Goal: Transaction & Acquisition: Book appointment/travel/reservation

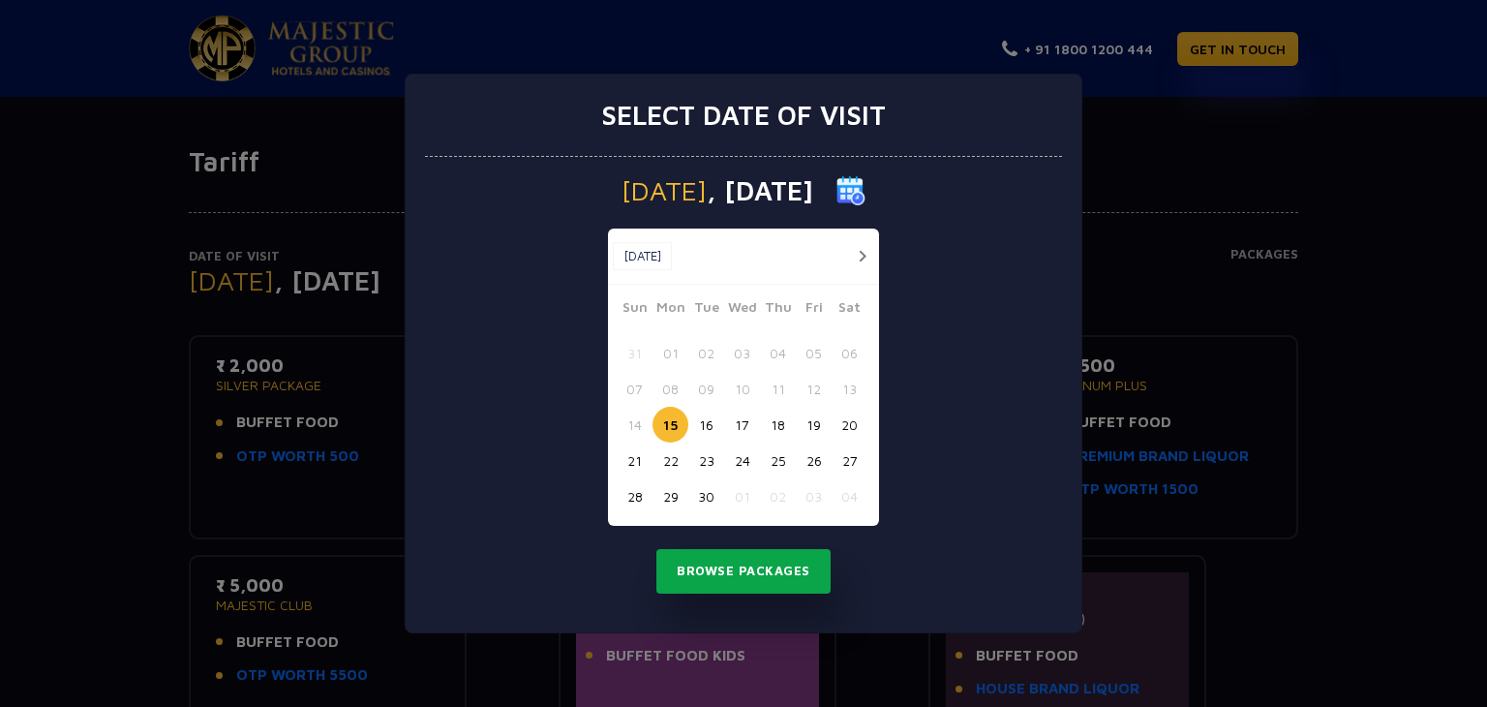
click at [807, 569] on button "Browse Packages" at bounding box center [743, 571] width 174 height 45
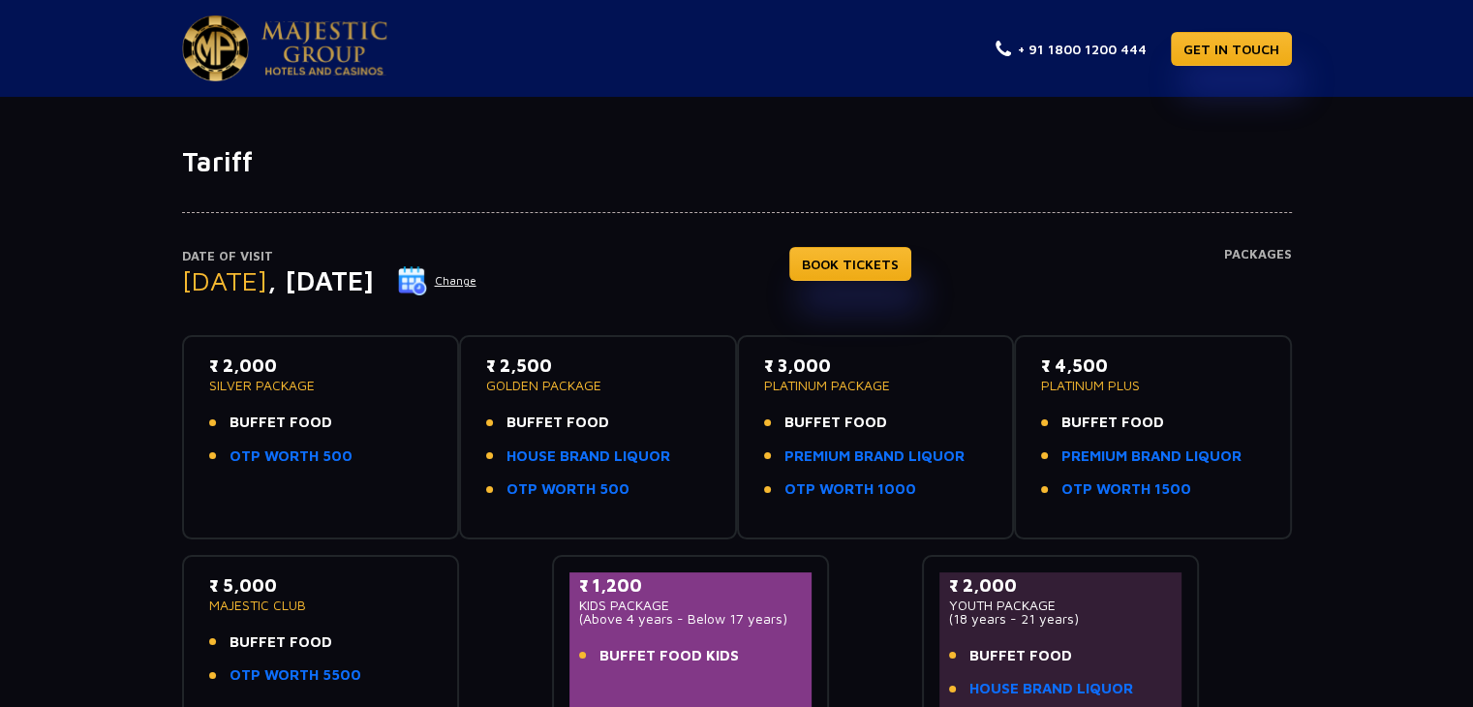
click at [477, 282] on button "Change" at bounding box center [437, 280] width 80 height 31
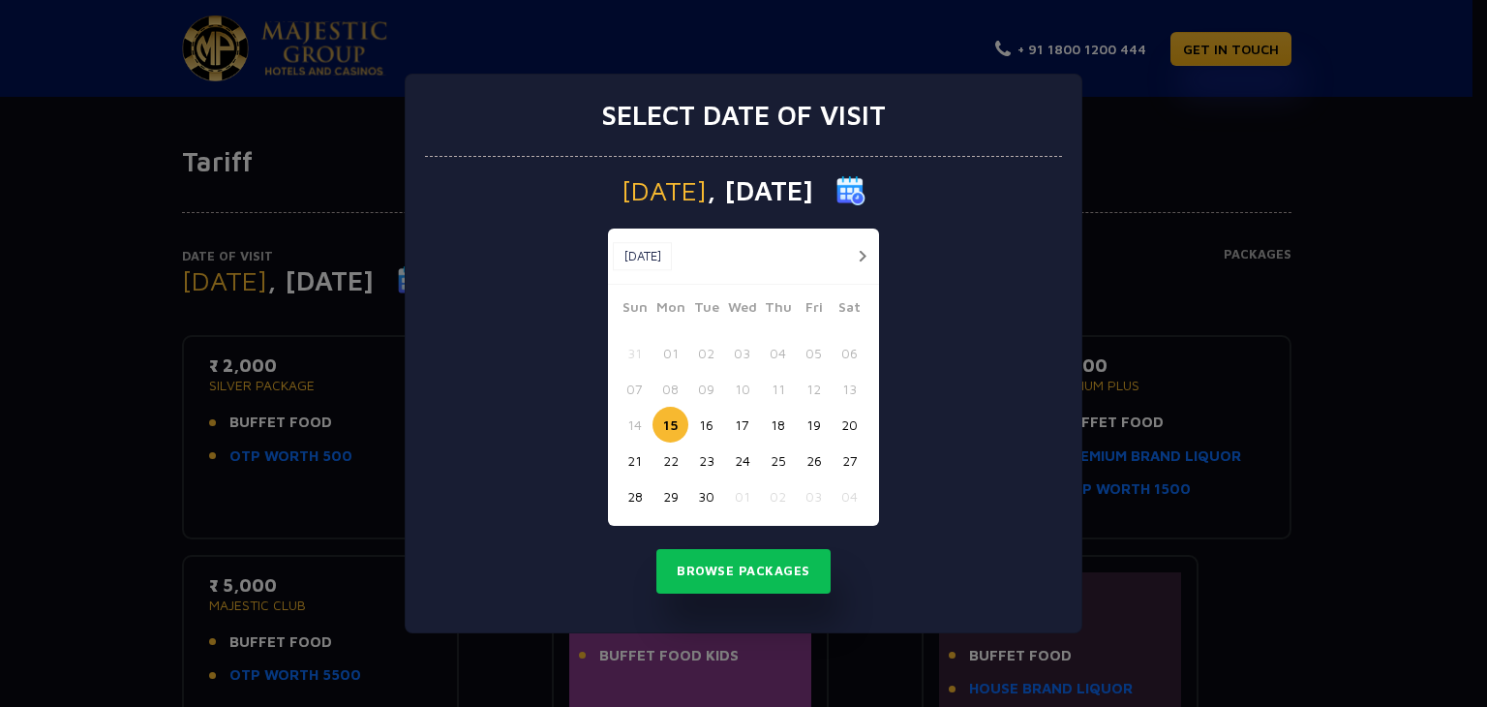
click at [860, 252] on button "button" at bounding box center [862, 256] width 24 height 24
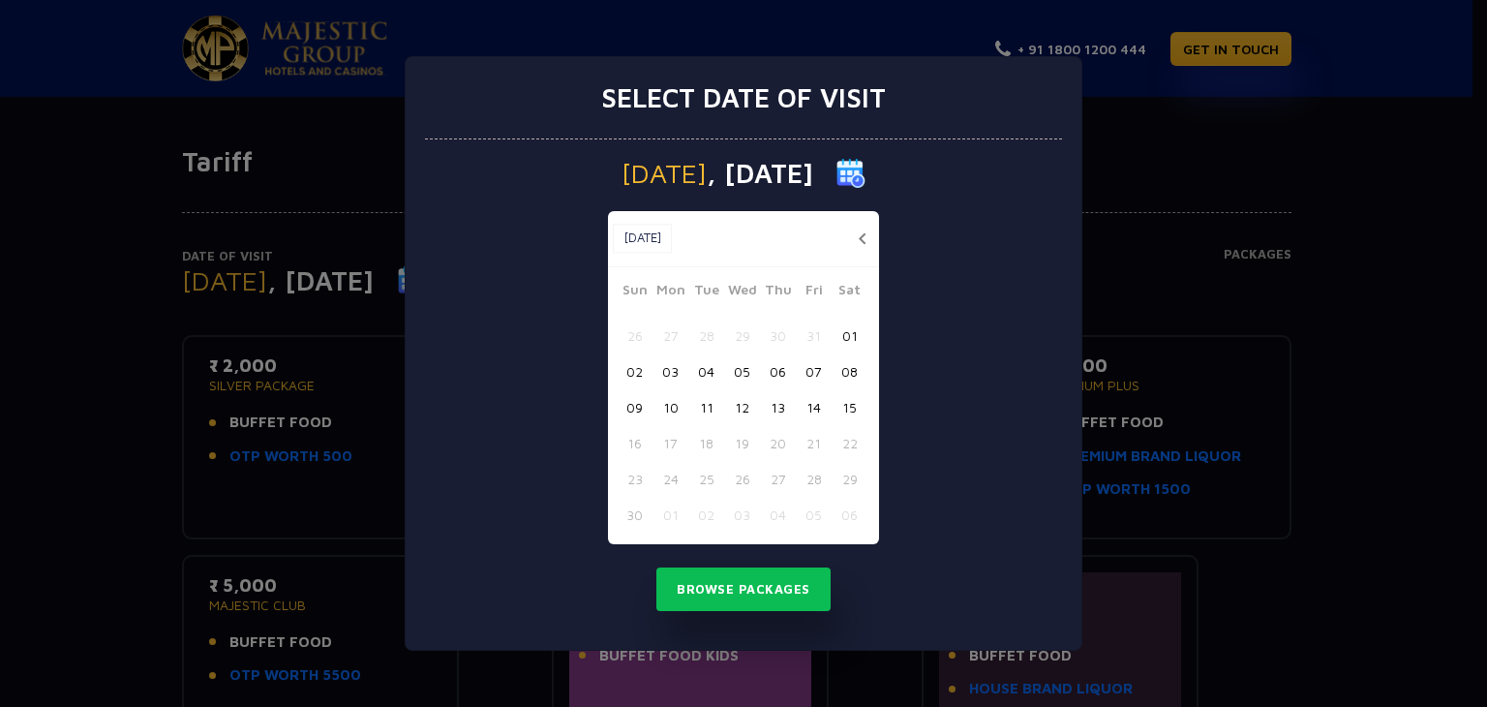
click at [663, 377] on button "03" at bounding box center [671, 371] width 36 height 36
click at [750, 595] on button "Browse Packages" at bounding box center [743, 589] width 174 height 45
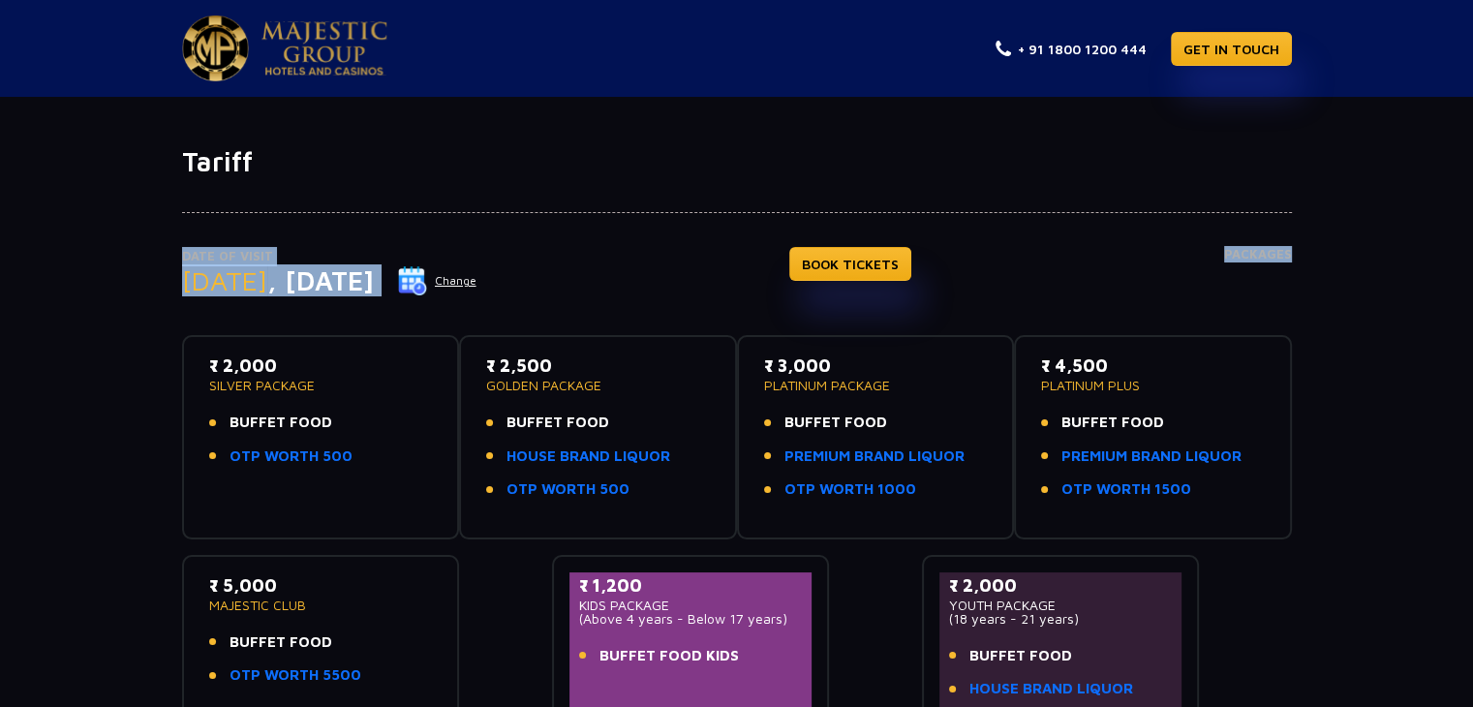
drag, startPoint x: 1469, startPoint y: 156, endPoint x: 1451, endPoint y: 308, distance: 153.0
click at [1451, 308] on div "Tariff Date of Visit Monday , 03 Nov 2025 Change BOOK TICKETS Packages ₹ 2,000 …" at bounding box center [736, 485] width 1473 height 681
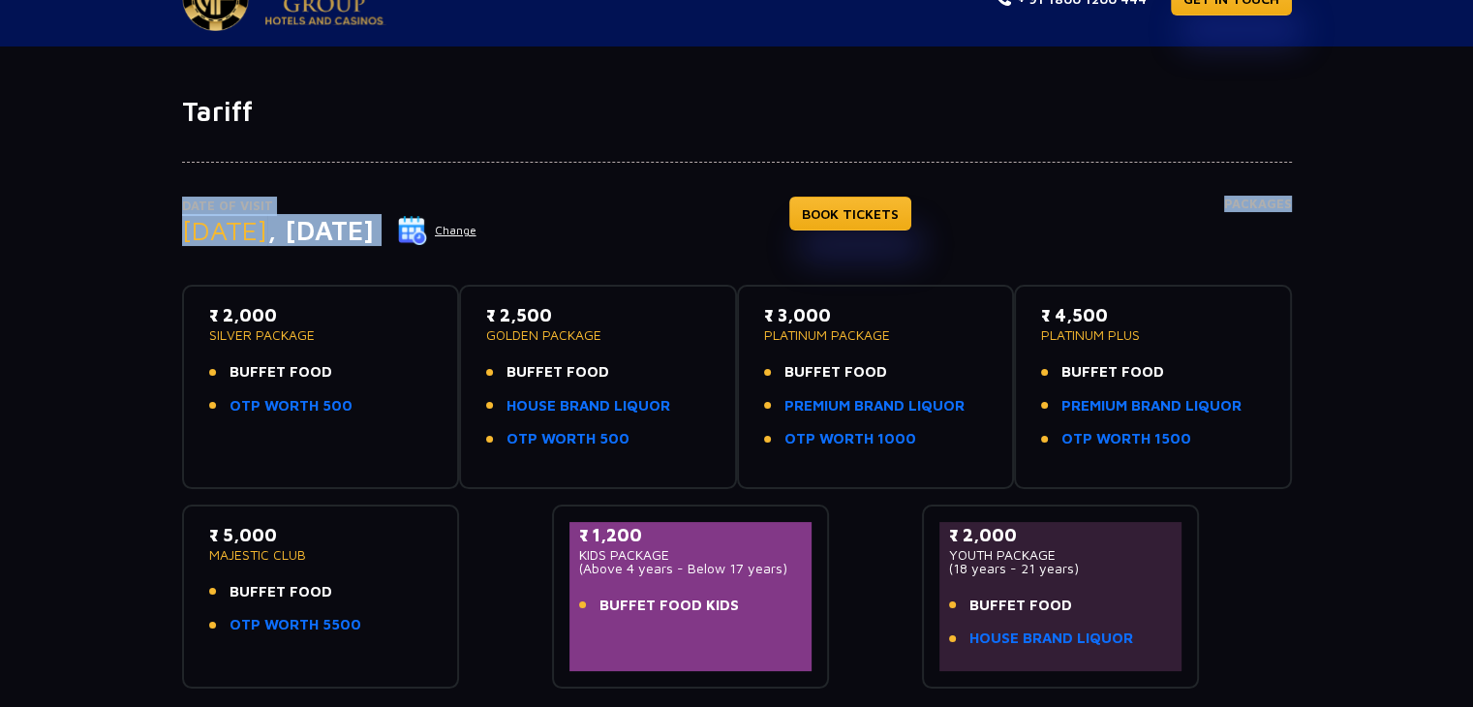
scroll to position [53, 0]
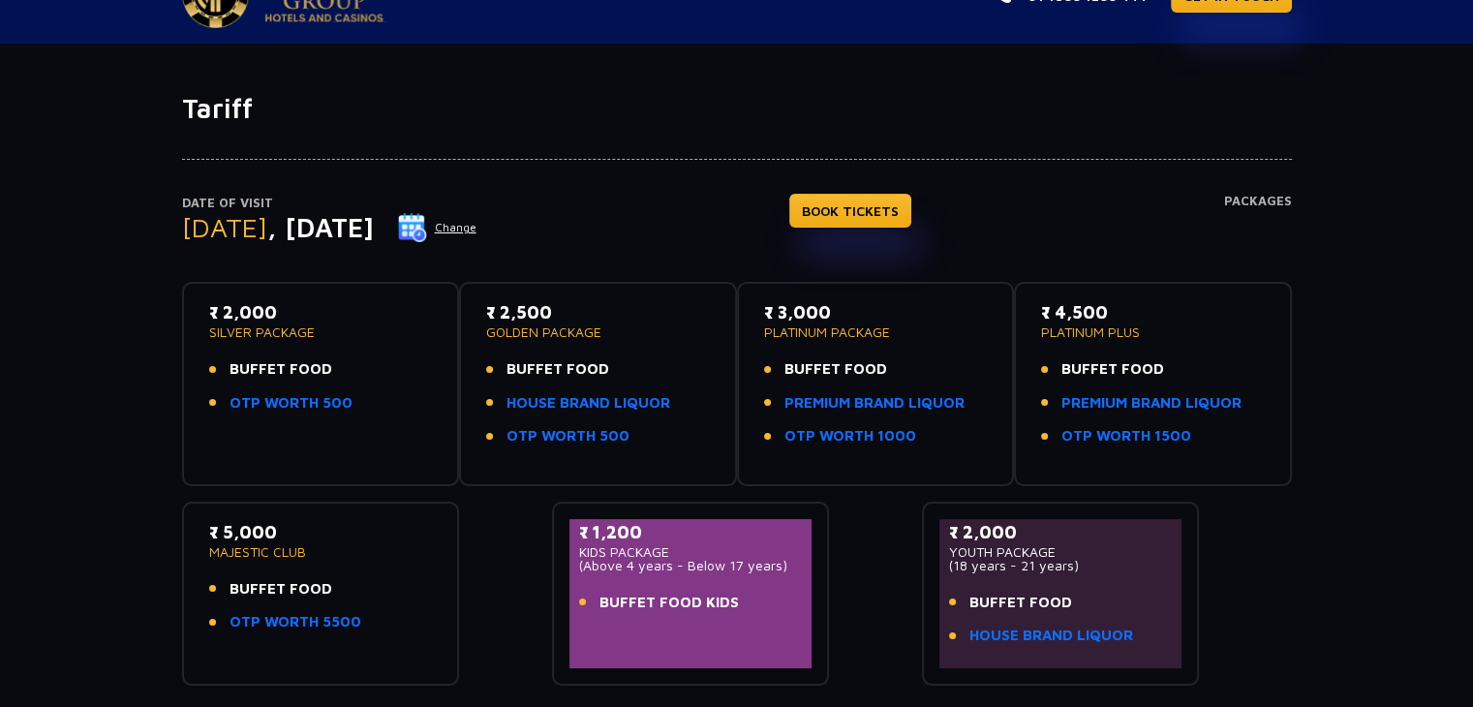
click at [534, 326] on p "GOLDEN PACKAGE" at bounding box center [598, 332] width 224 height 14
click at [573, 404] on link "HOUSE BRAND LIQUOR" at bounding box center [588, 403] width 164 height 22
click at [615, 404] on link "HOUSE BRAND LIQUOR" at bounding box center [588, 403] width 164 height 22
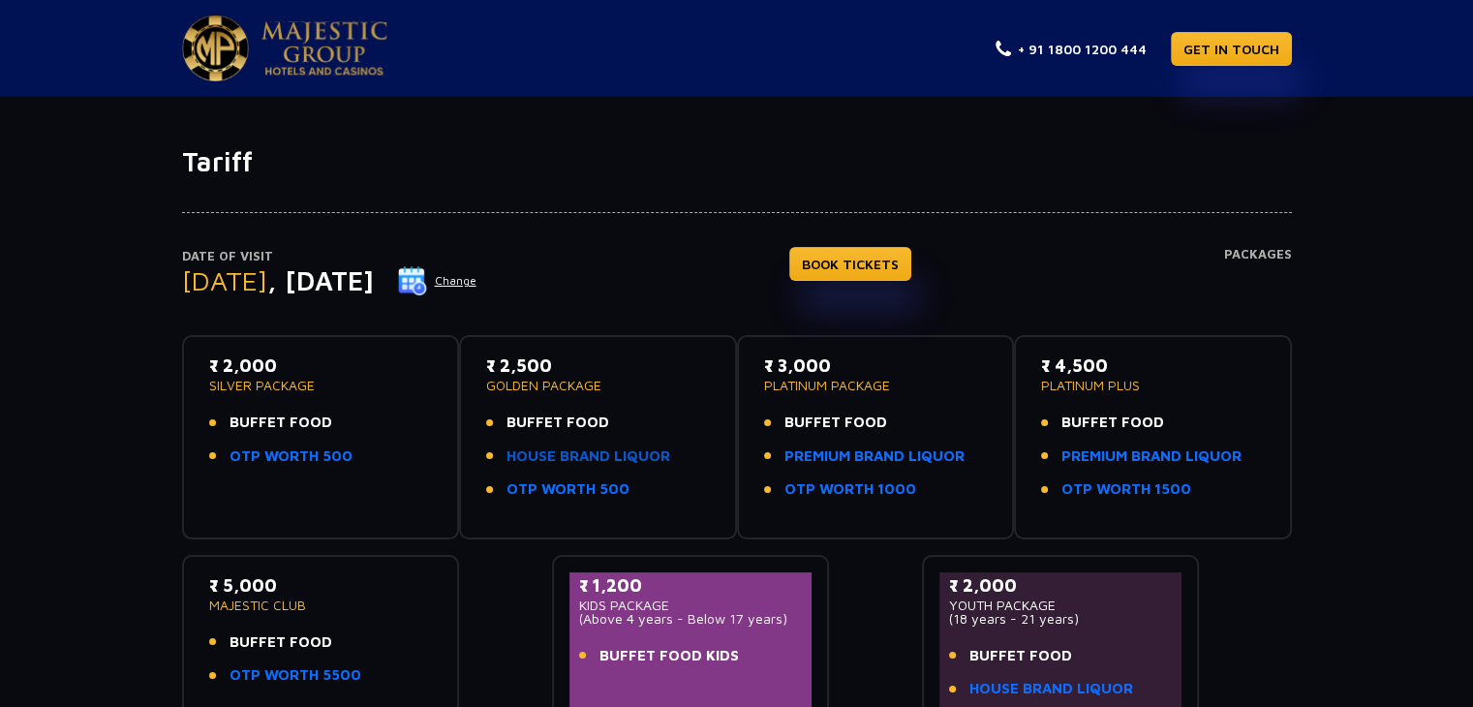
click at [530, 463] on link "HOUSE BRAND LIQUOR" at bounding box center [588, 456] width 164 height 22
click at [286, 51] on img at bounding box center [324, 48] width 126 height 54
